Goal: Transaction & Acquisition: Purchase product/service

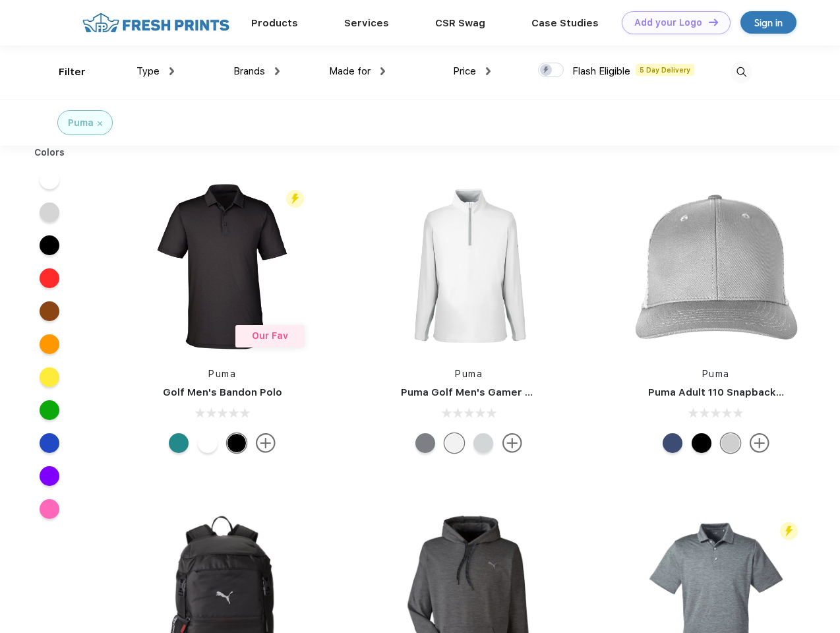
click at [671, 22] on link "Add your Logo Design Tool" at bounding box center [676, 22] width 109 height 23
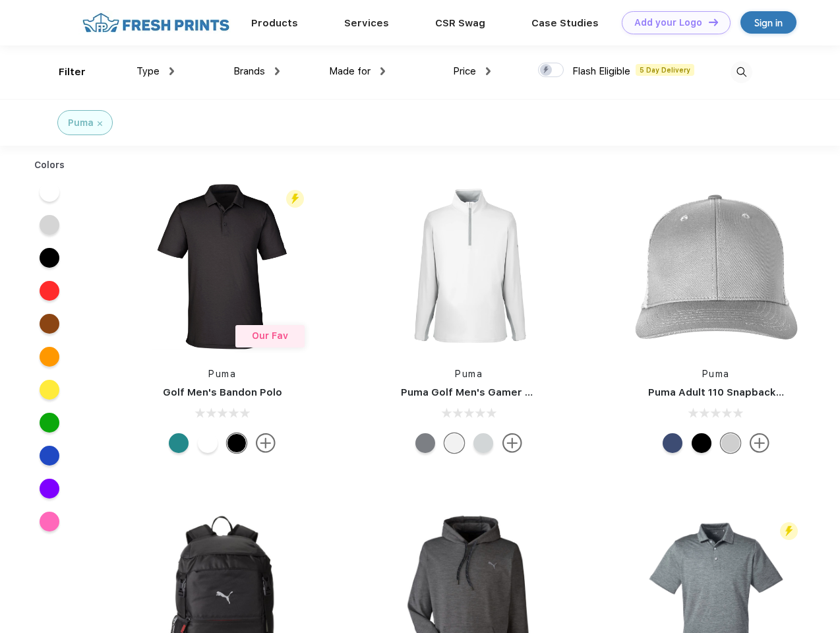
click at [0, 0] on div "Design Tool" at bounding box center [0, 0] width 0 height 0
click at [708, 22] on link "Add your Logo Design Tool" at bounding box center [676, 22] width 109 height 23
click at [63, 72] on div "Filter" at bounding box center [72, 72] width 27 height 15
click at [156, 71] on span "Type" at bounding box center [147, 71] width 23 height 12
click at [257, 71] on span "Brands" at bounding box center [249, 71] width 32 height 12
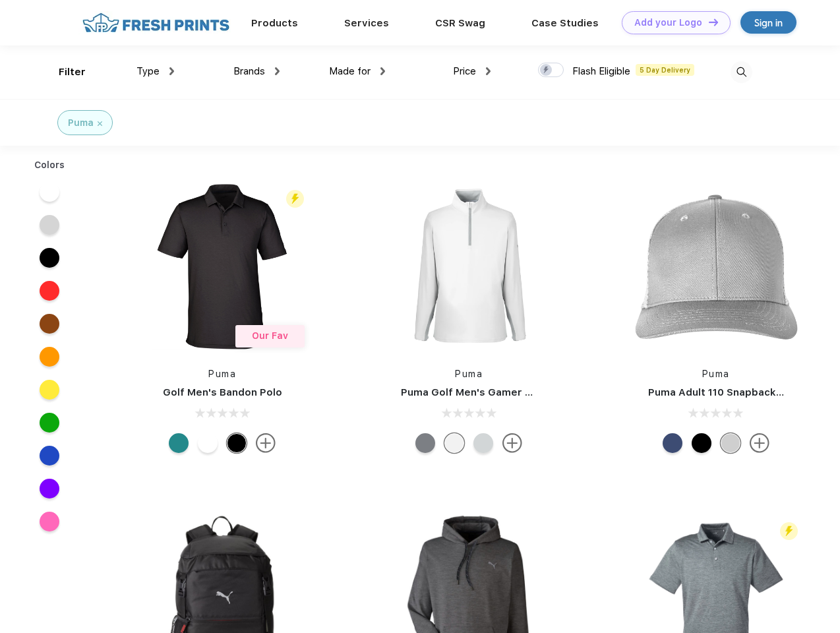
click at [357, 71] on span "Made for" at bounding box center [350, 71] width 42 height 12
click at [472, 71] on span "Price" at bounding box center [464, 71] width 23 height 12
click at [551, 71] on div at bounding box center [551, 70] width 26 height 15
click at [547, 71] on input "checkbox" at bounding box center [542, 66] width 9 height 9
click at [741, 72] on img at bounding box center [742, 72] width 22 height 22
